Goal: Information Seeking & Learning: Learn about a topic

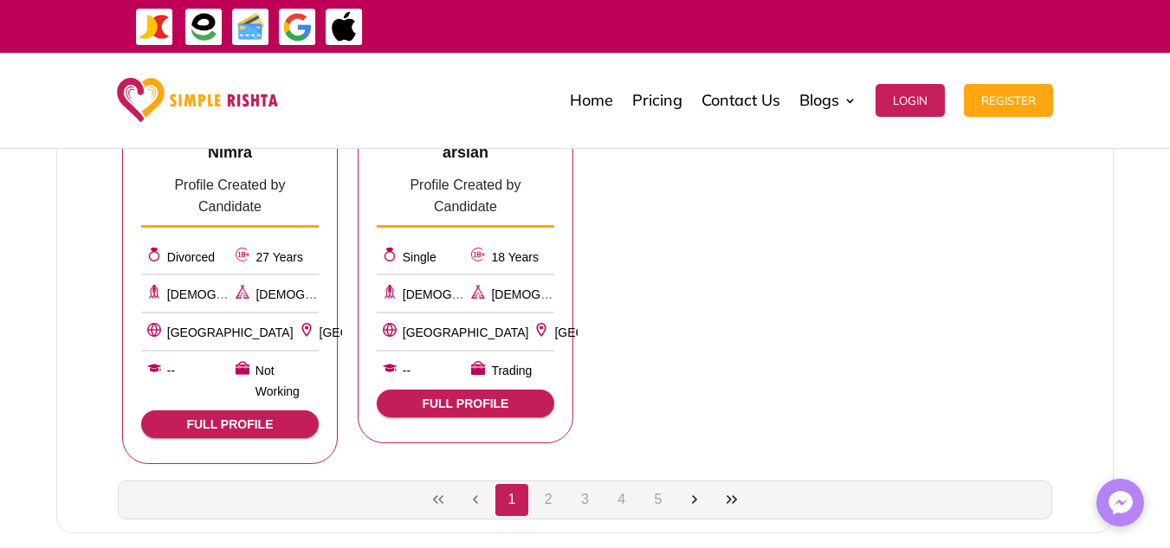
scroll to position [1126, 0]
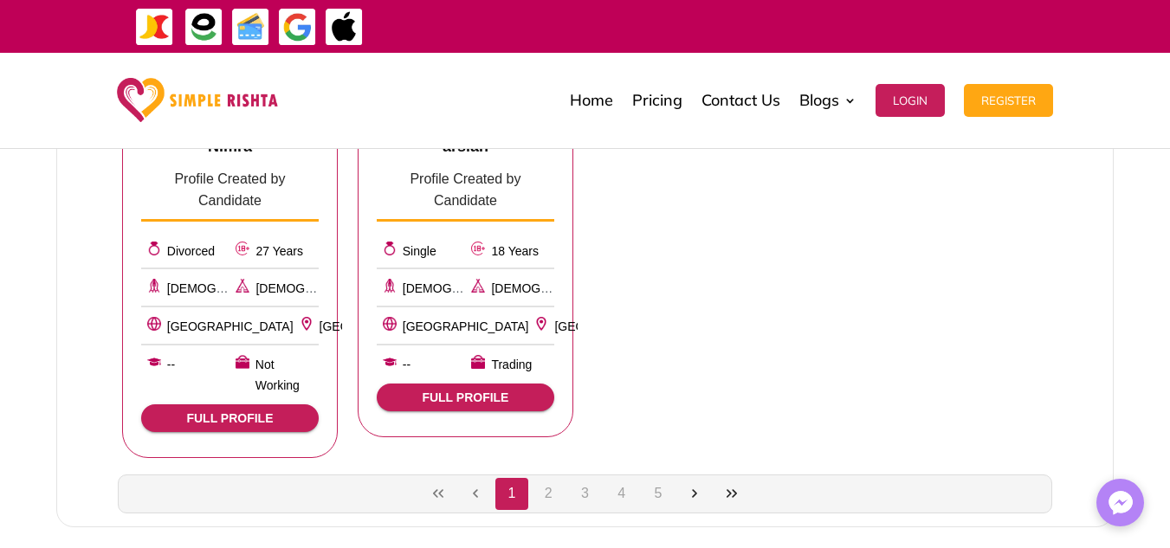
click at [259, 411] on span "FULL PROFILE" at bounding box center [230, 418] width 150 height 14
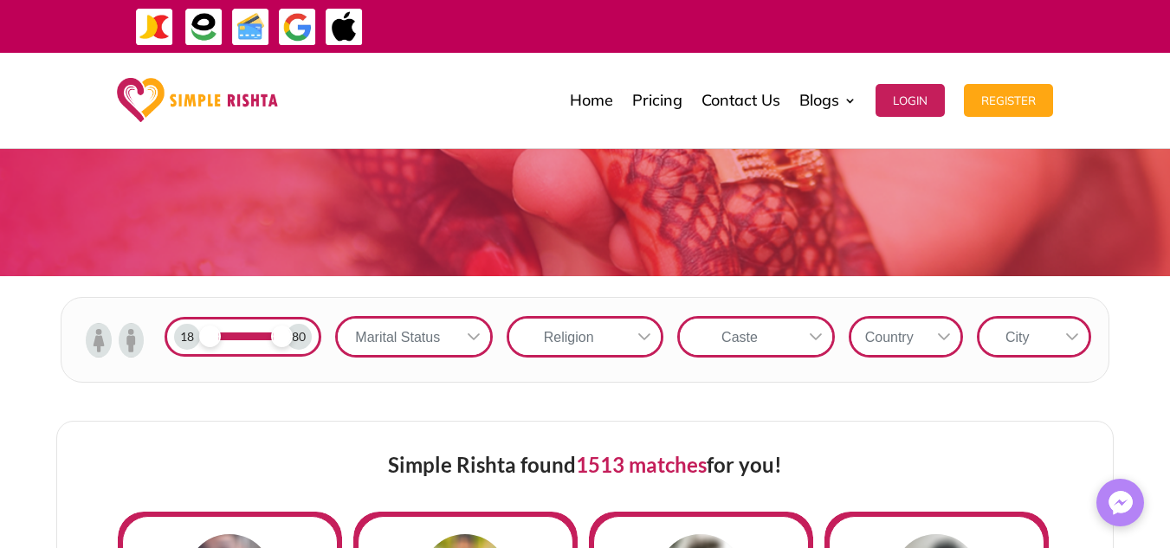
scroll to position [173, 0]
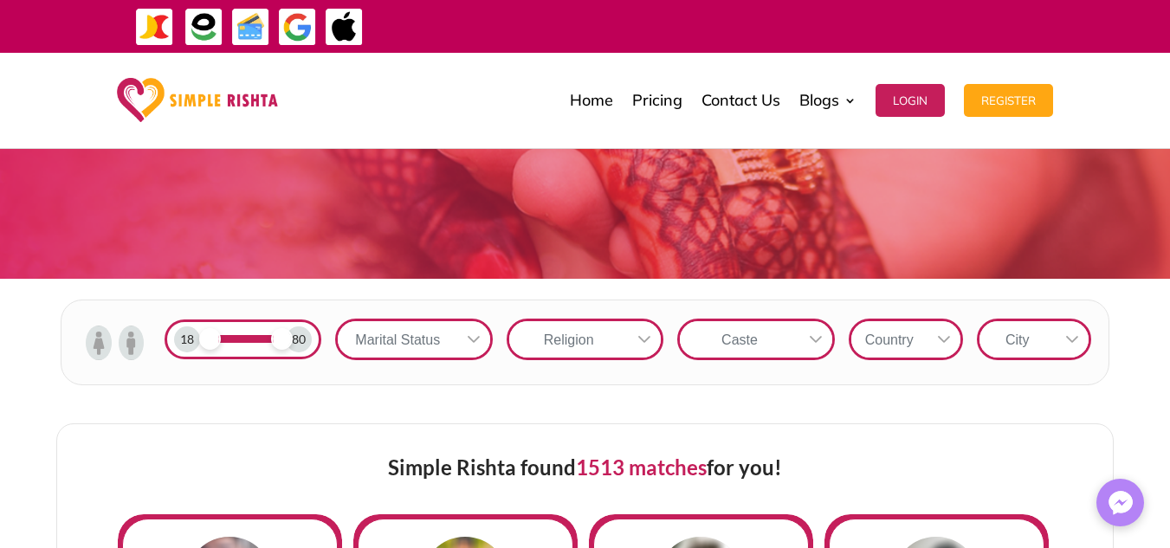
click at [289, 339] on span at bounding box center [282, 339] width 22 height 22
drag, startPoint x: 284, startPoint y: 342, endPoint x: 218, endPoint y: 376, distance: 74.0
click at [218, 376] on form "18 27 Marital Status Religion [GEOGRAPHIC_DATA]" at bounding box center [585, 343] width 1049 height 87
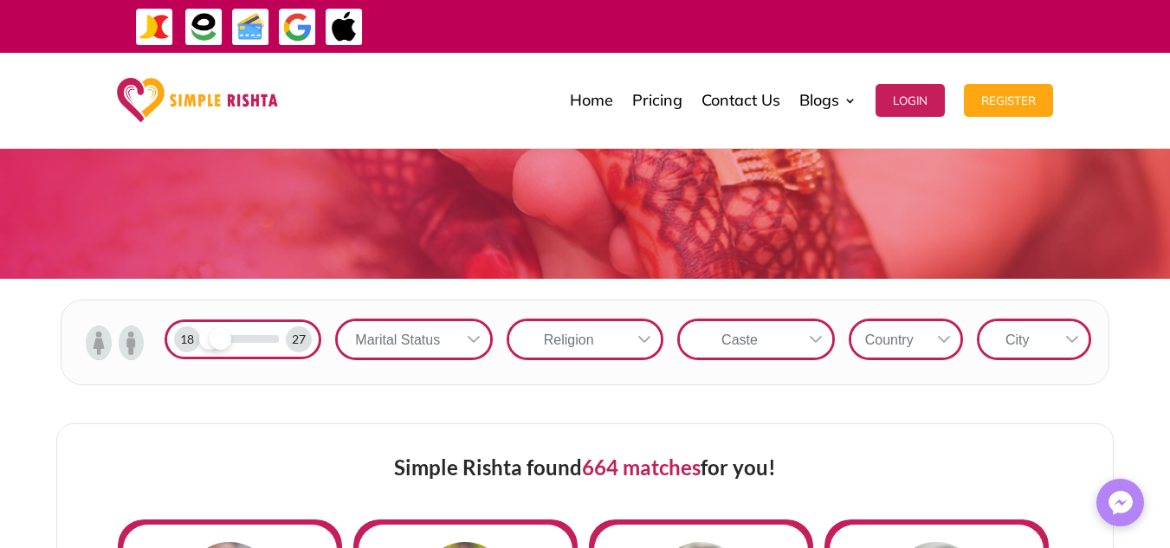
click at [406, 335] on div "Marital Status" at bounding box center [397, 339] width 119 height 36
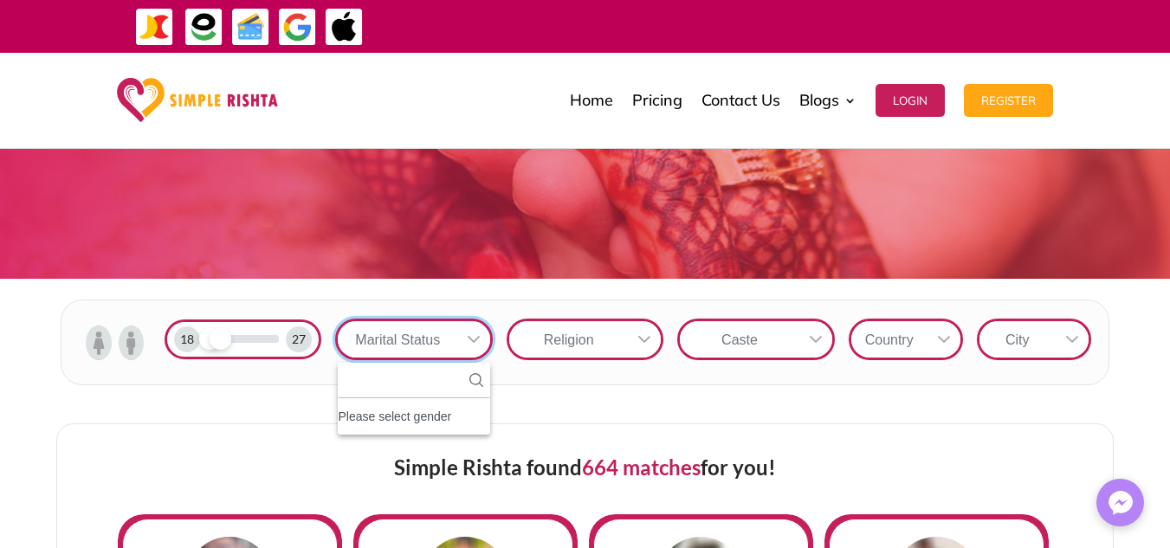
scroll to position [19, 3]
click at [538, 380] on form "18 27 Marital Status No results found Please select gender No available options…" at bounding box center [585, 343] width 1049 height 87
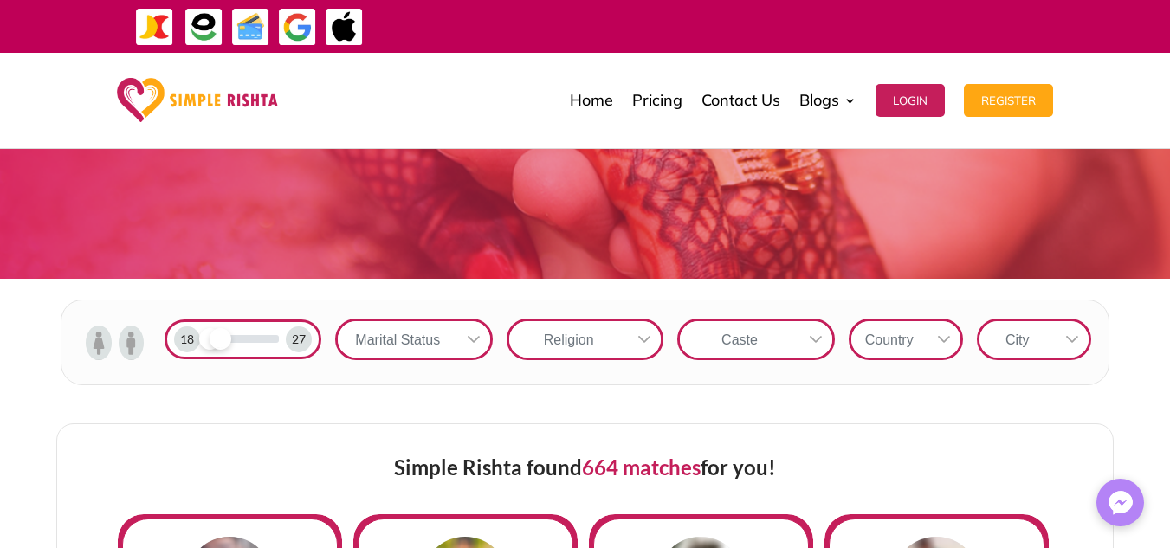
click at [444, 343] on div "Marital Status" at bounding box center [397, 339] width 119 height 36
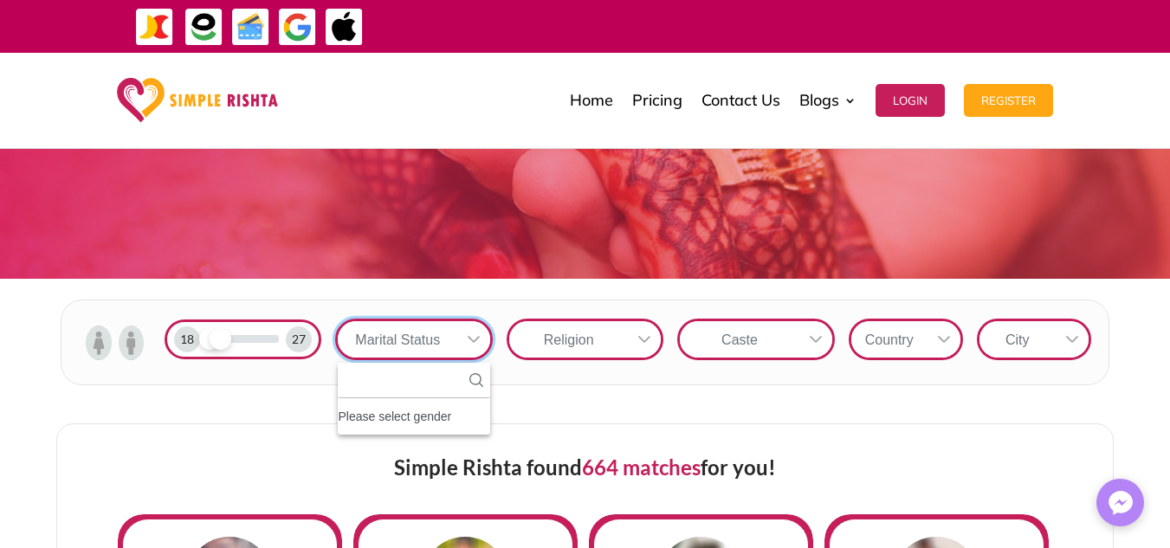
click at [525, 366] on div "Religion" at bounding box center [585, 339] width 171 height 55
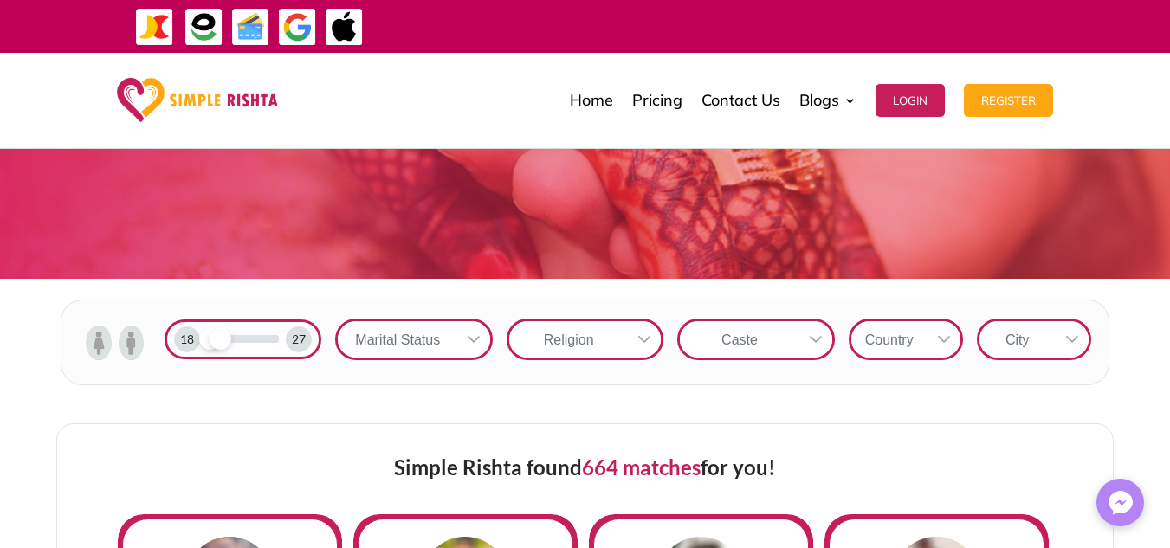
click at [600, 347] on div "Religion" at bounding box center [568, 339] width 119 height 36
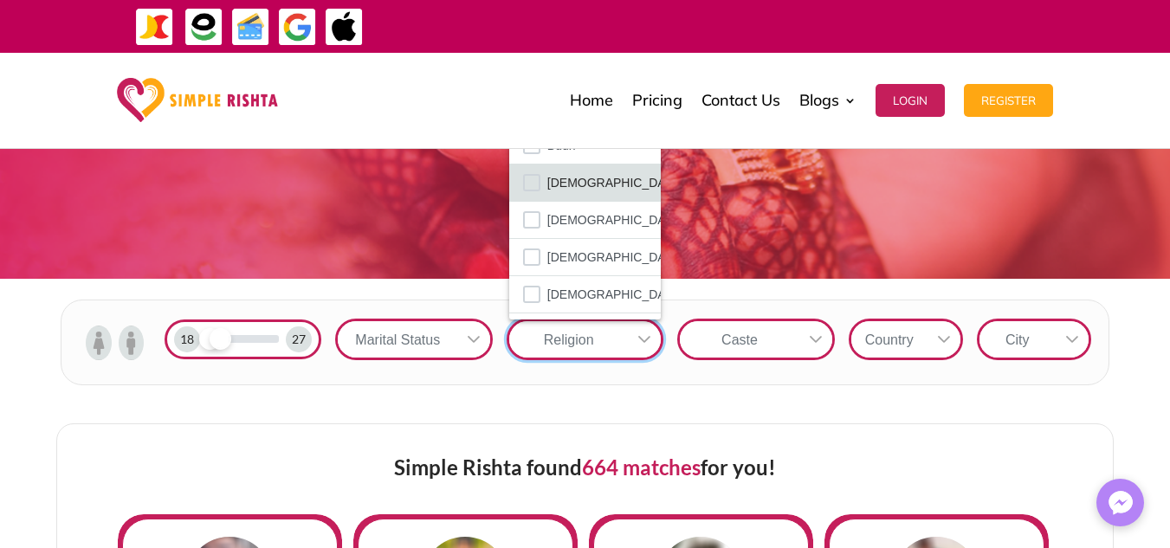
scroll to position [101, 0]
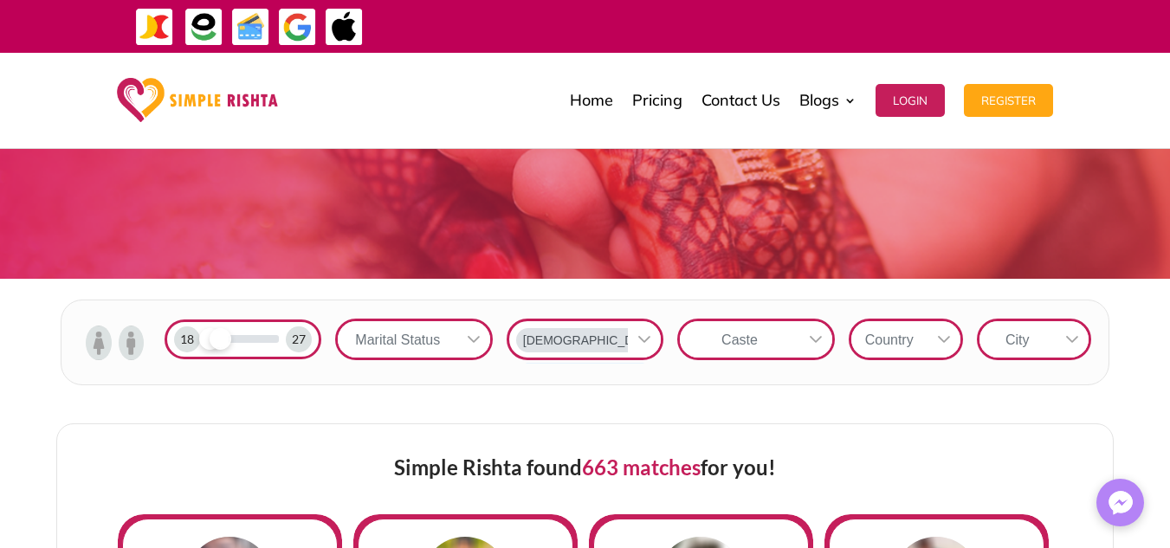
click at [748, 345] on div "Caste" at bounding box center [739, 339] width 119 height 36
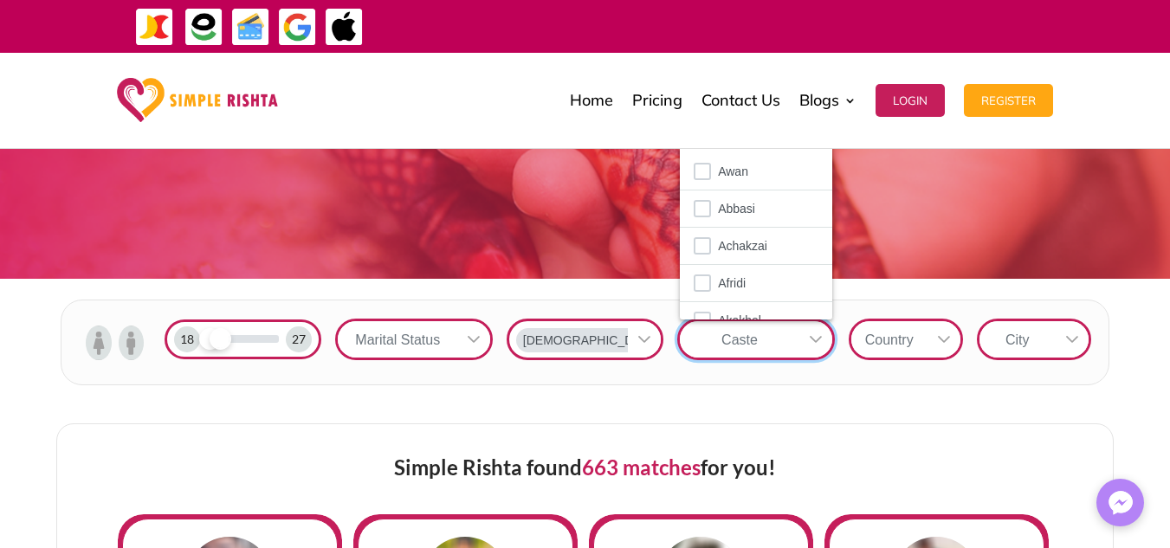
scroll to position [19, 3]
click at [843, 405] on div "18 27 Marital Status [DEMOGRAPHIC_DATA] Caste 108 results are available Awan Ab…" at bounding box center [585, 343] width 1170 height 128
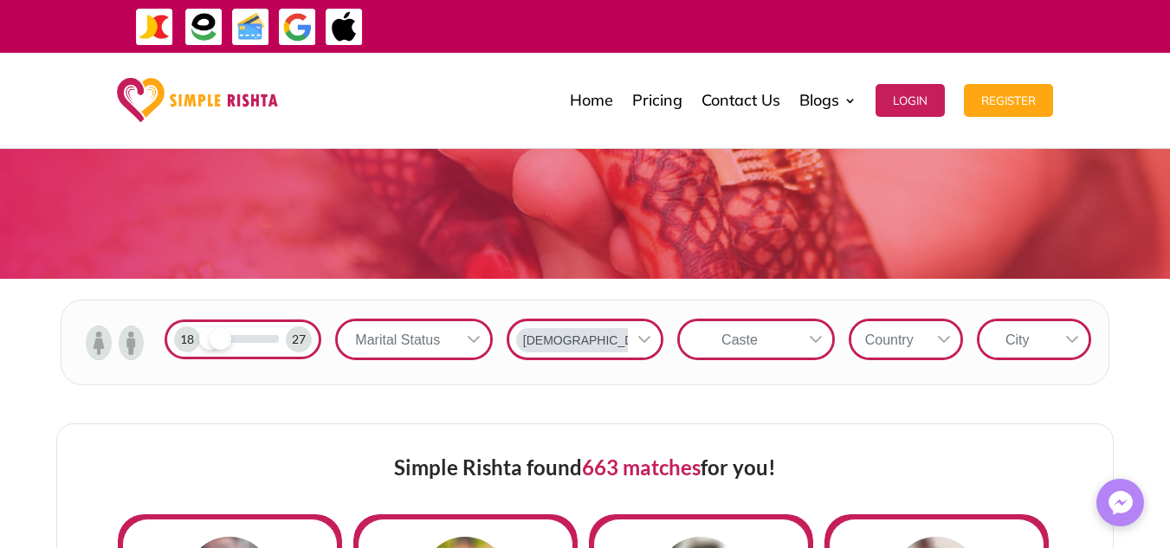
click at [906, 346] on div "Country" at bounding box center [889, 339] width 76 height 36
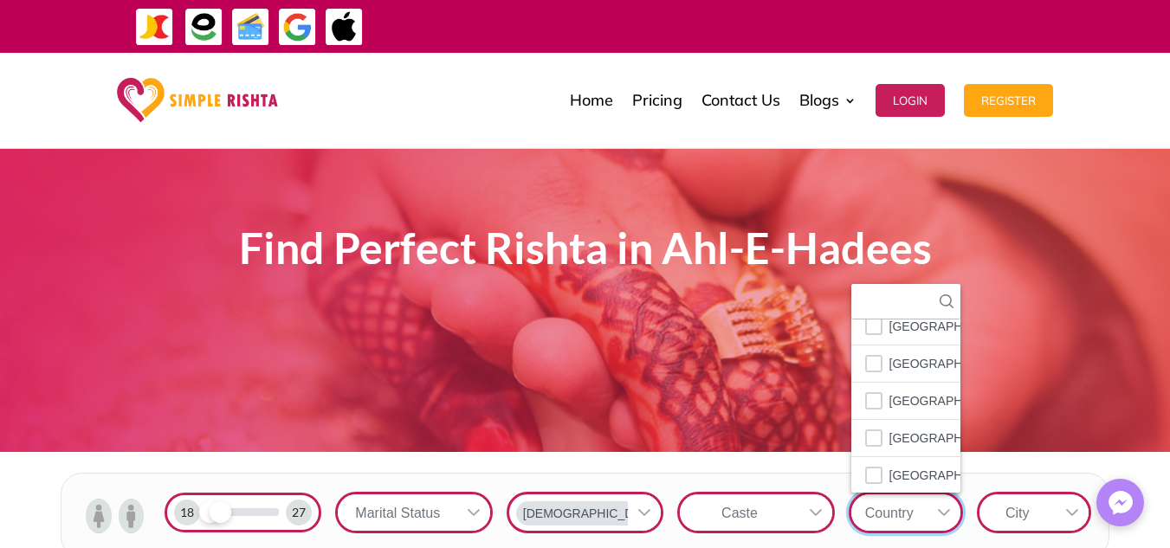
scroll to position [606, 0]
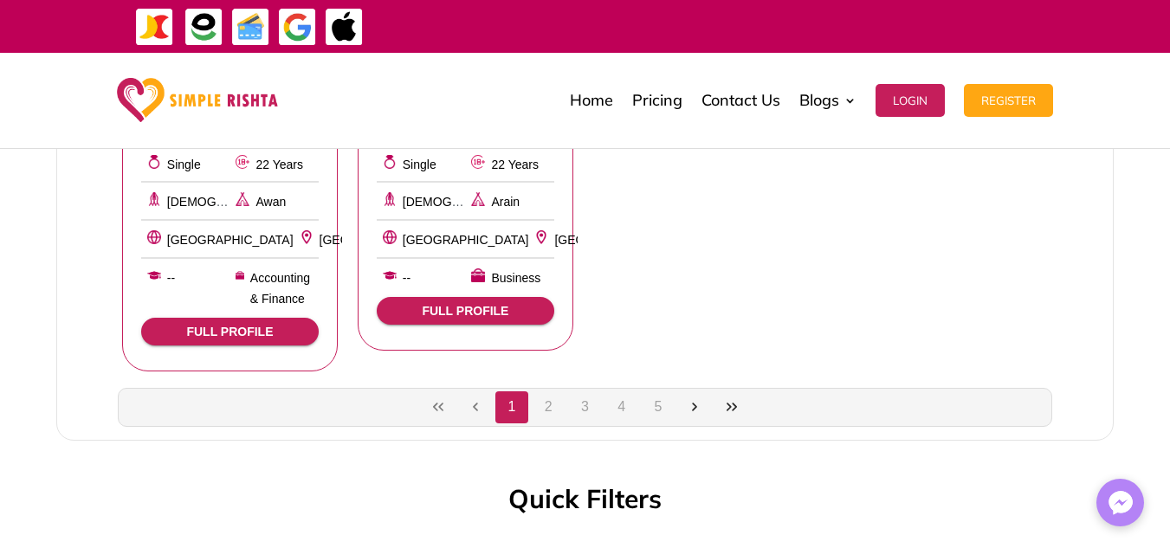
click at [540, 391] on button "2" at bounding box center [548, 407] width 33 height 33
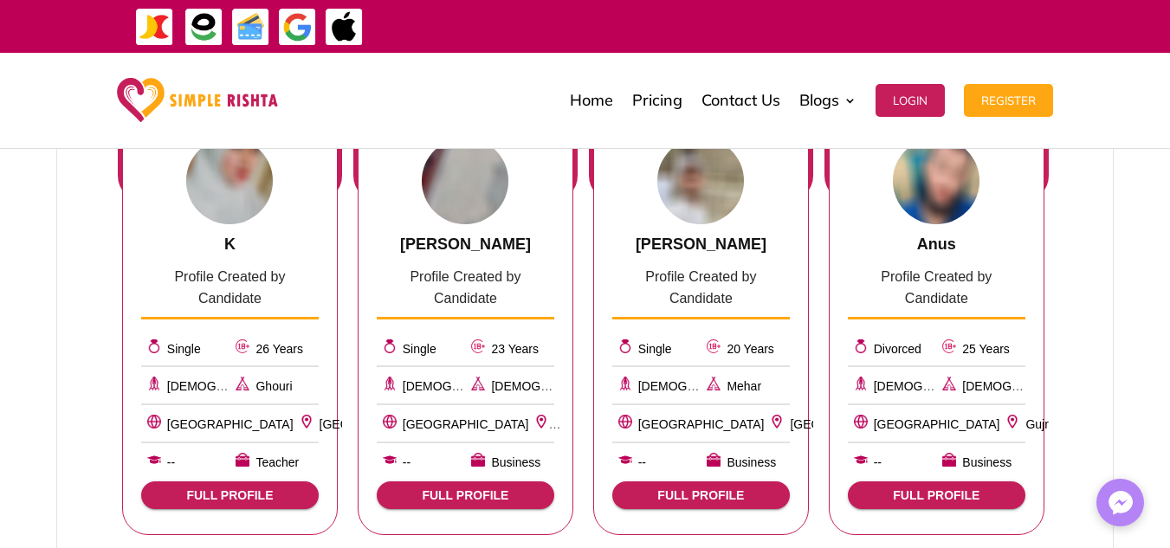
scroll to position [673, 0]
